Goal: Information Seeking & Learning: Learn about a topic

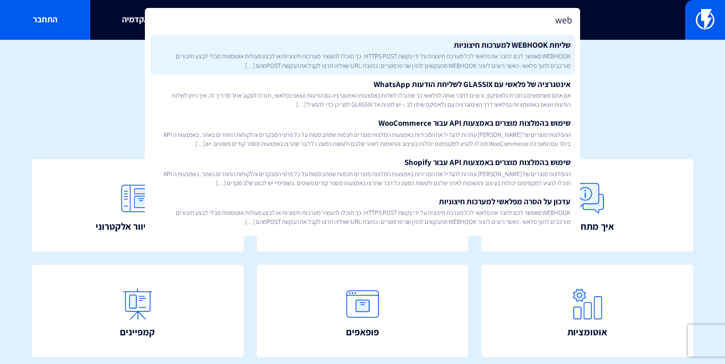
type input "web"
click at [560, 45] on link "שליחת WEBHOOK למערכות חיצוניות WEBHOOK מאפשר לכם לחבר את פלאשי לכל מערכת חיצוני…" at bounding box center [362, 54] width 425 height 39
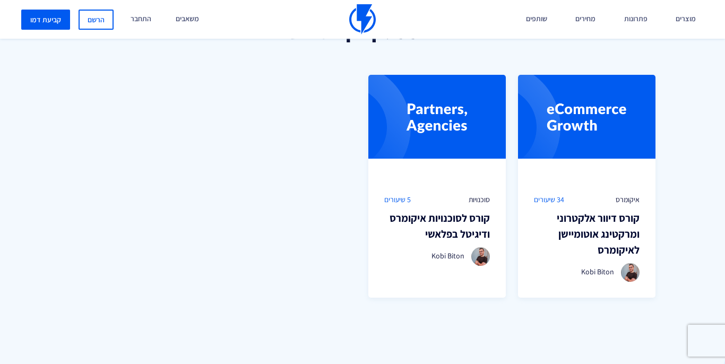
scroll to position [733, 0]
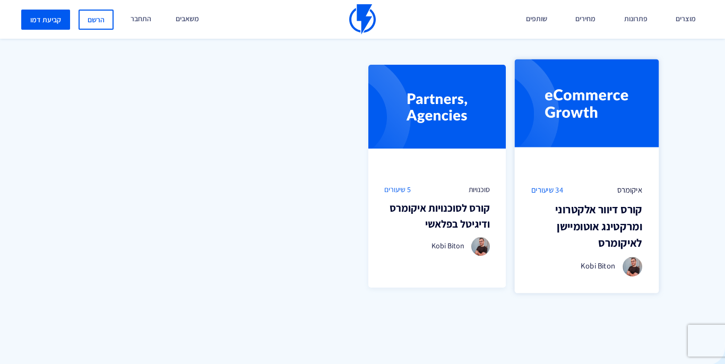
click at [625, 222] on h3 "קורס דיוור אלקטרוני ומרקטינג אוטומיישן לאיקומרס" at bounding box center [587, 226] width 111 height 50
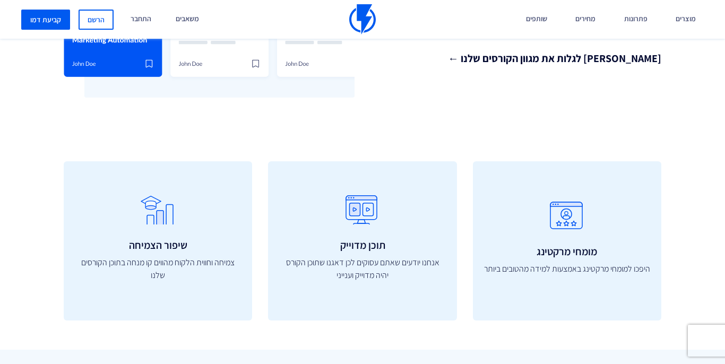
scroll to position [289, 0]
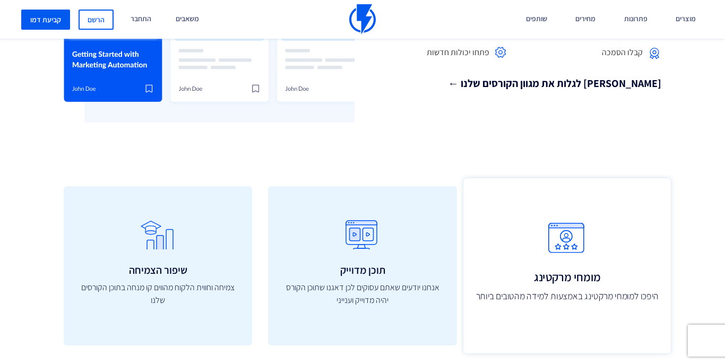
click at [575, 238] on icon at bounding box center [567, 244] width 184 height 42
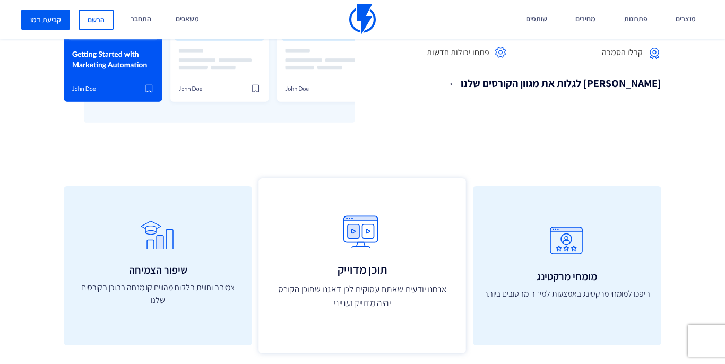
click at [390, 253] on icon at bounding box center [363, 237] width 184 height 42
click at [356, 265] on h3 "תוכן מדוייק" at bounding box center [363, 270] width 184 height 13
click at [366, 227] on icon at bounding box center [363, 237] width 184 height 42
click at [379, 295] on p "אנחנו יודעים שאתם עסוקים לכן דאגנו שתוכן הקורס יהיה מדוייק וענייני" at bounding box center [363, 296] width 184 height 28
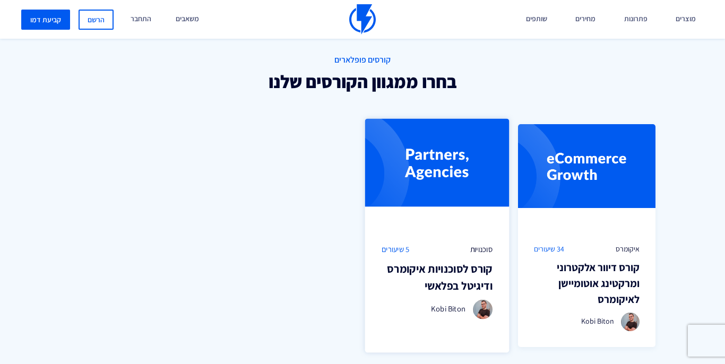
scroll to position [680, 0]
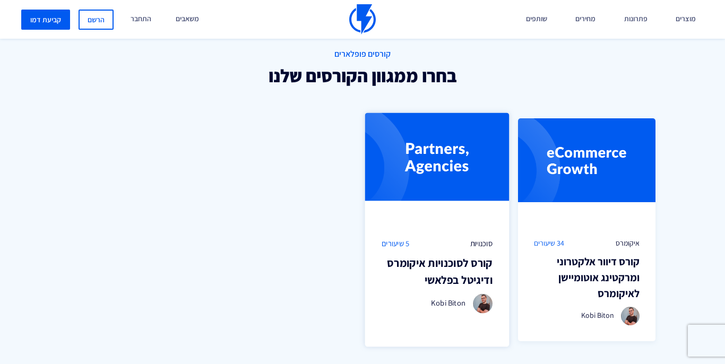
click at [448, 267] on h3 "קורס לסוכנויות איקומרס ודיגיטל בפלאשי" at bounding box center [437, 271] width 111 height 33
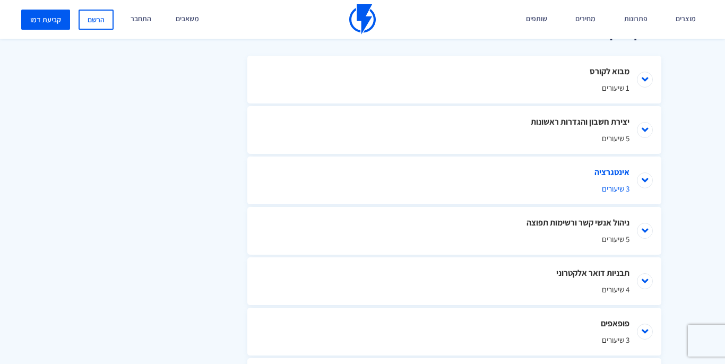
scroll to position [526, 0]
click at [643, 182] on li "אינטגרציה 3 שיעורים" at bounding box center [454, 182] width 414 height 48
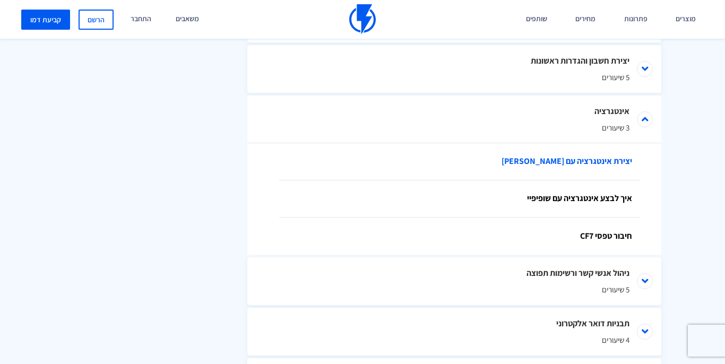
scroll to position [599, 0]
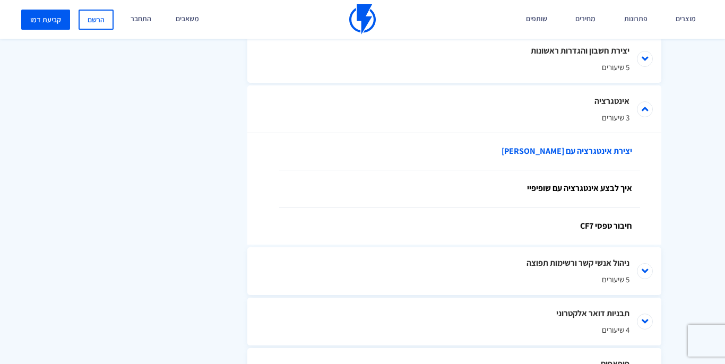
click at [628, 236] on link "חיבור טפסי CF7" at bounding box center [459, 226] width 361 height 37
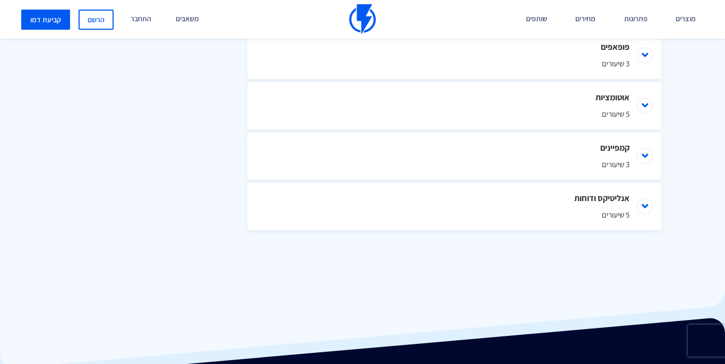
scroll to position [903, 0]
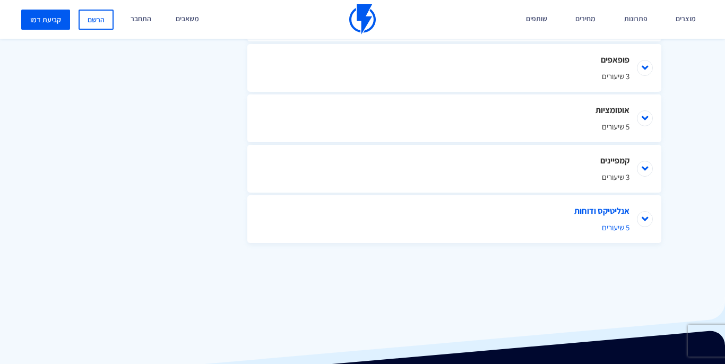
click at [647, 221] on li "אנליטיקס ודוחות 5 שיעורים" at bounding box center [454, 219] width 414 height 48
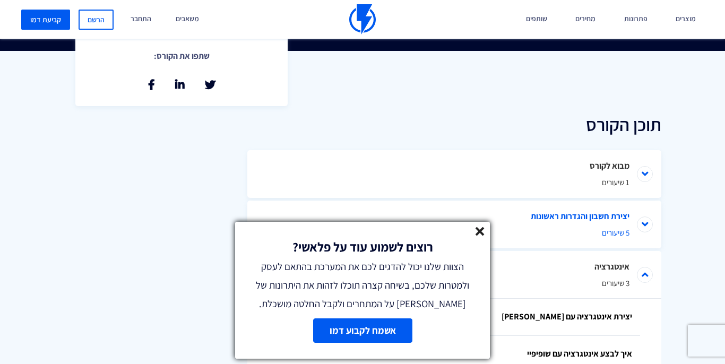
scroll to position [435, 0]
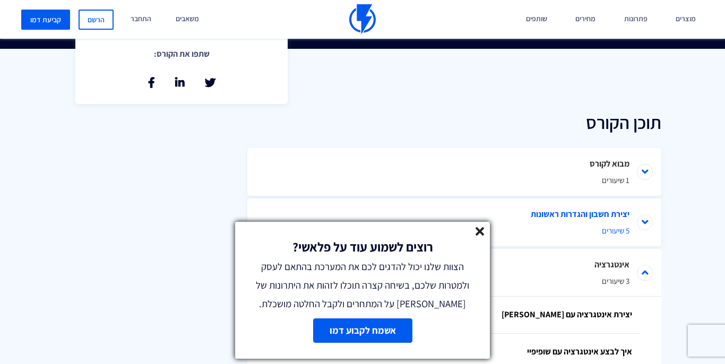
click at [641, 219] on li "יצירת חשבון והגדרות ראשונות 5 שיעורים" at bounding box center [454, 223] width 414 height 48
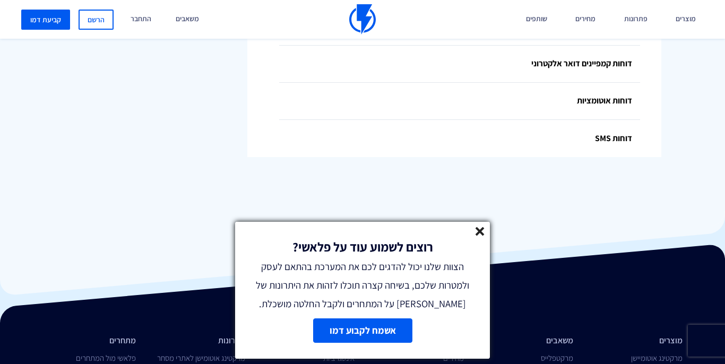
scroll to position [1369, 0]
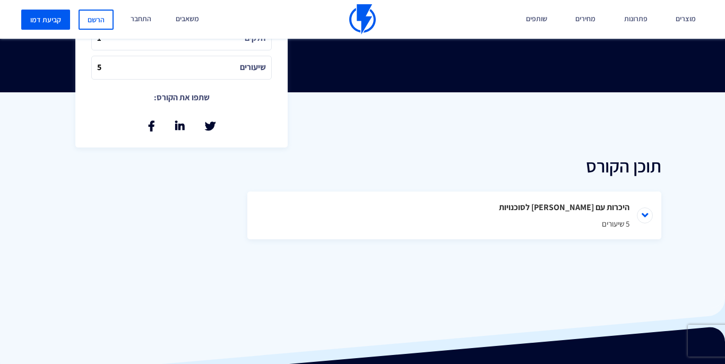
scroll to position [407, 0]
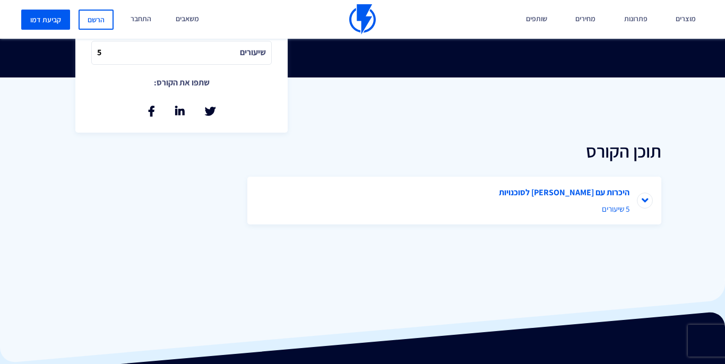
click at [646, 199] on li "היכרות עם פלאשי לסוכנויות 5 שיעורים" at bounding box center [454, 201] width 414 height 48
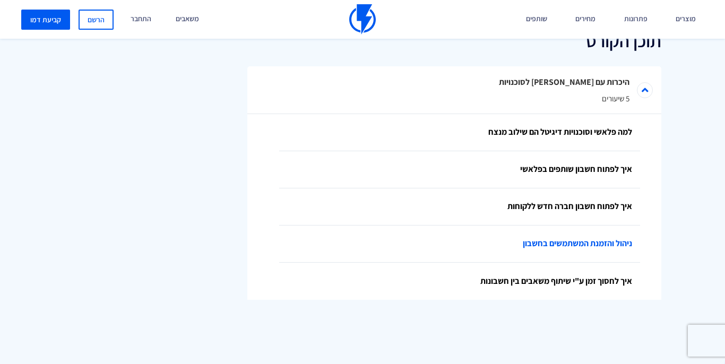
scroll to position [517, 0]
